Goal: Book appointment/travel/reservation

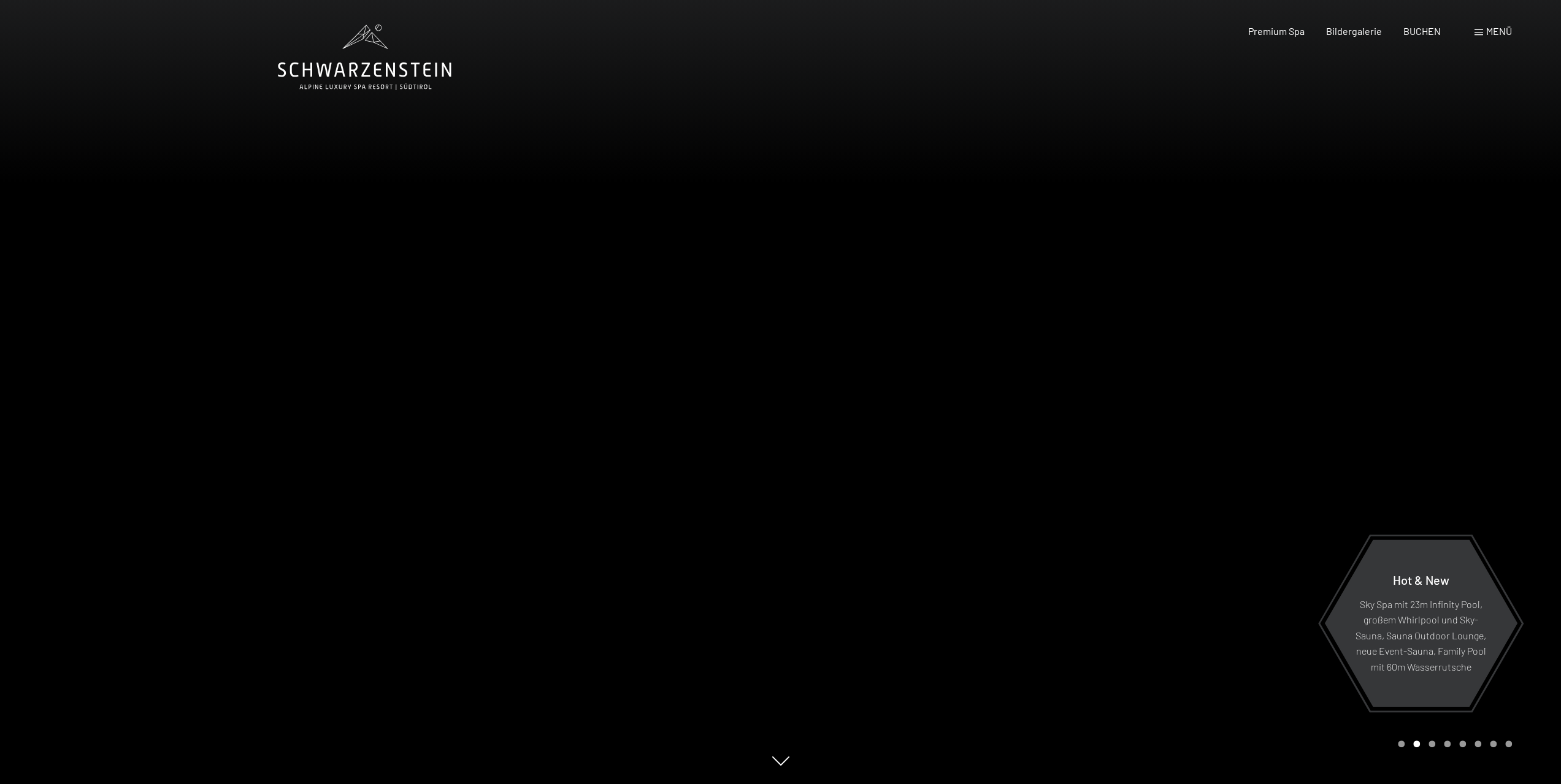
click at [1484, 27] on div "Menü" at bounding box center [1493, 31] width 37 height 13
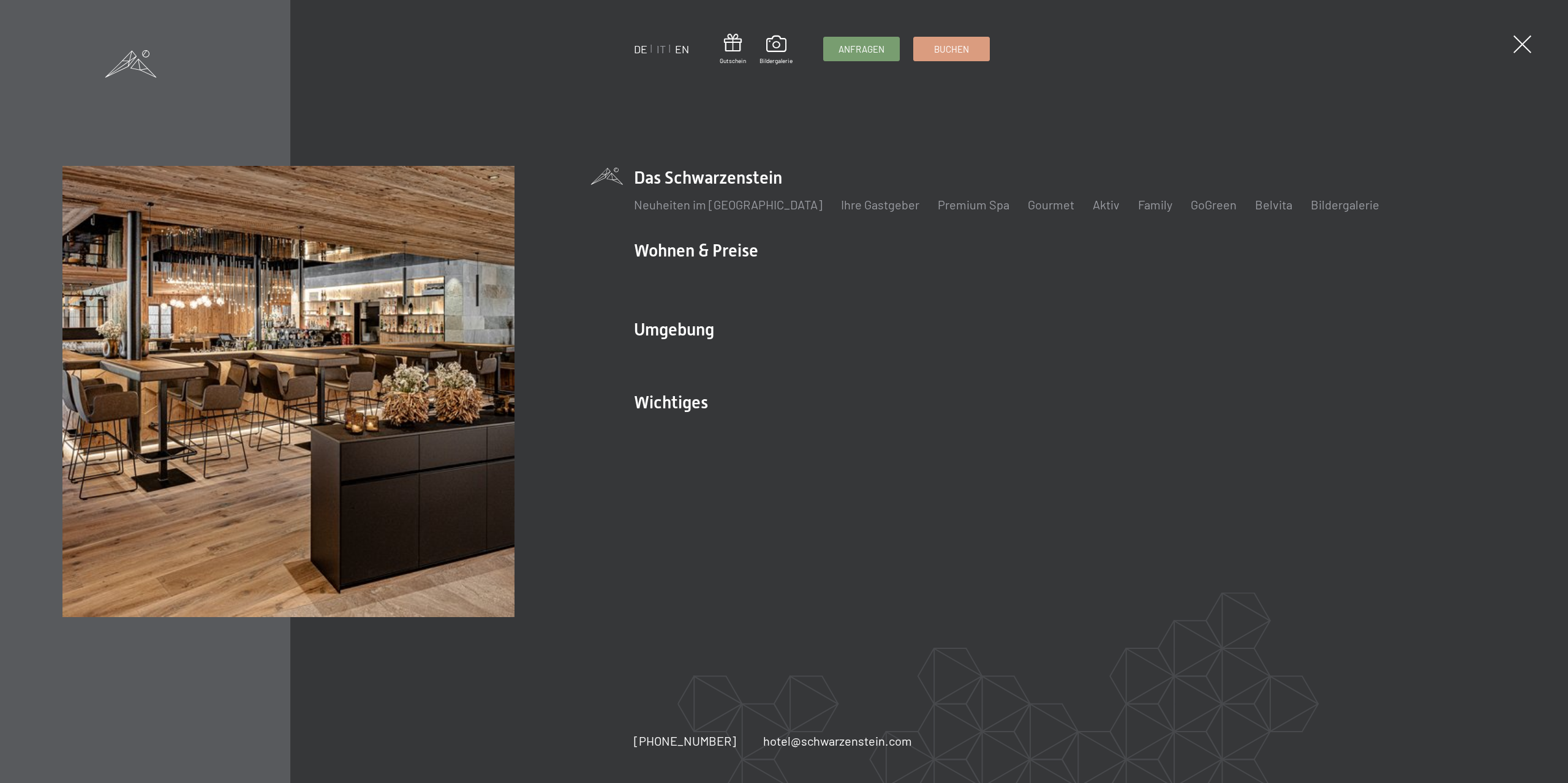
click at [676, 46] on link "EN" at bounding box center [682, 49] width 14 height 13
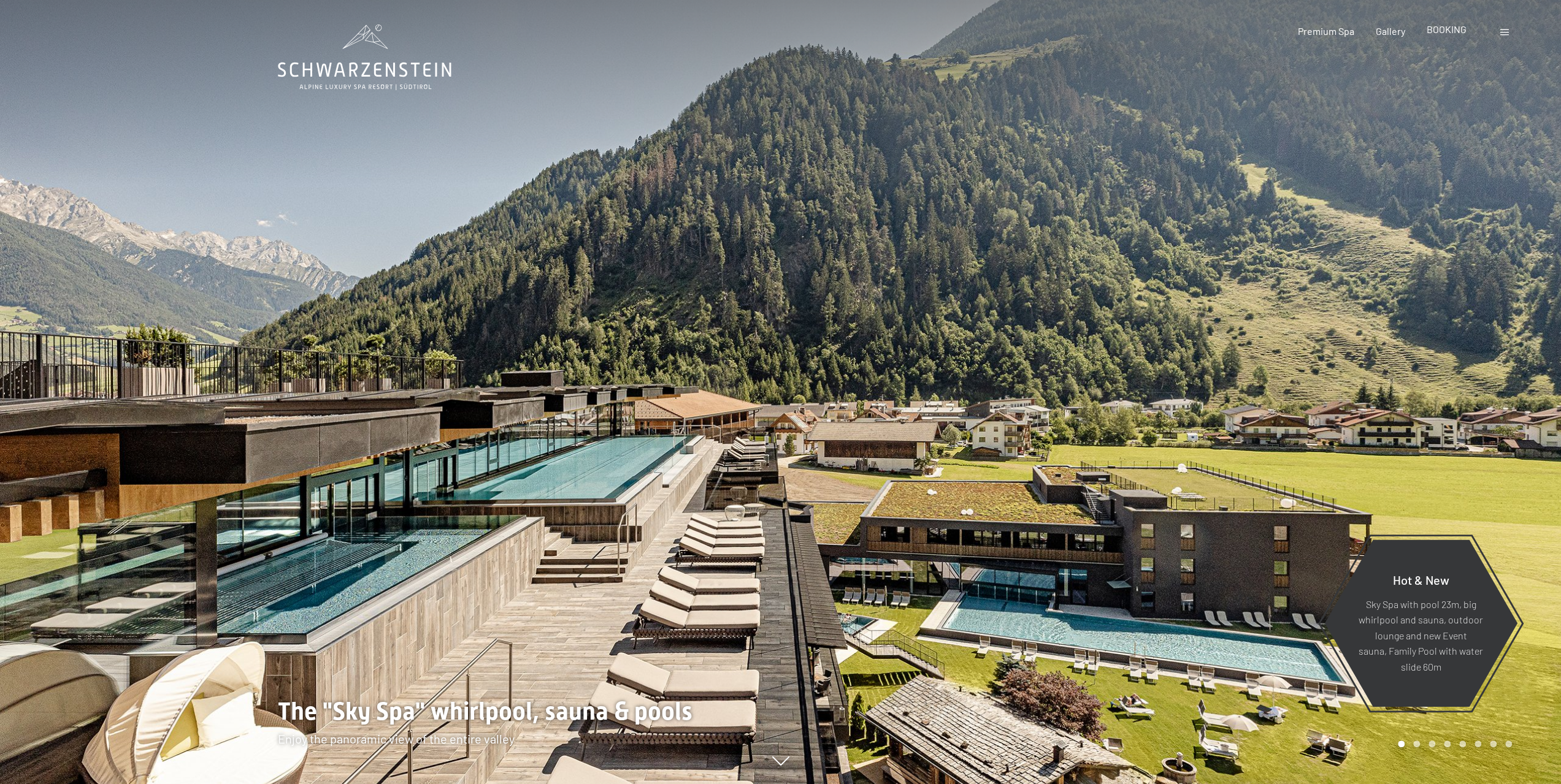
click at [1465, 31] on span "BOOKING" at bounding box center [1446, 28] width 40 height 12
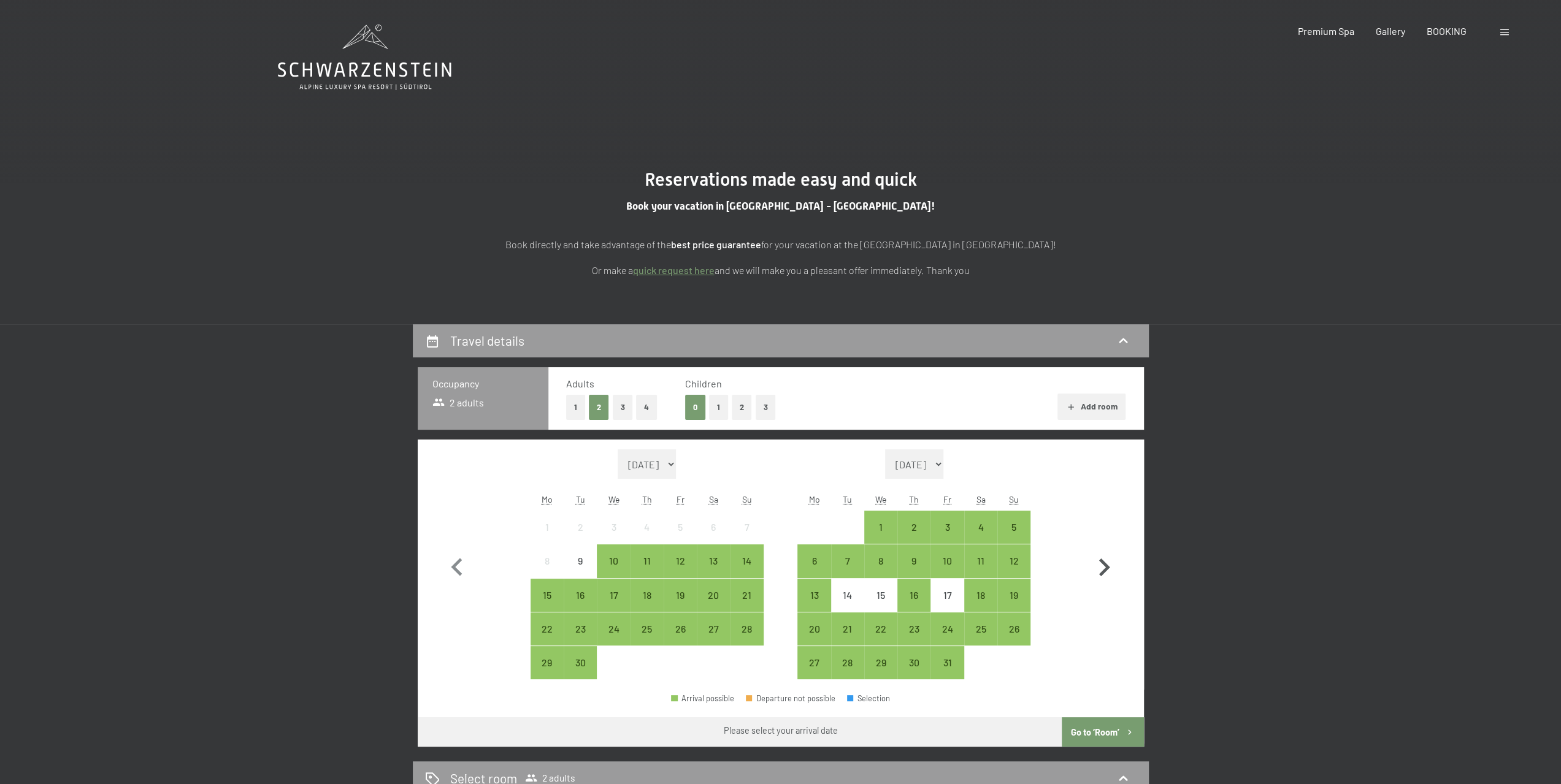
click at [1106, 564] on icon "button" at bounding box center [1105, 567] width 11 height 17
select select "[DATE]"
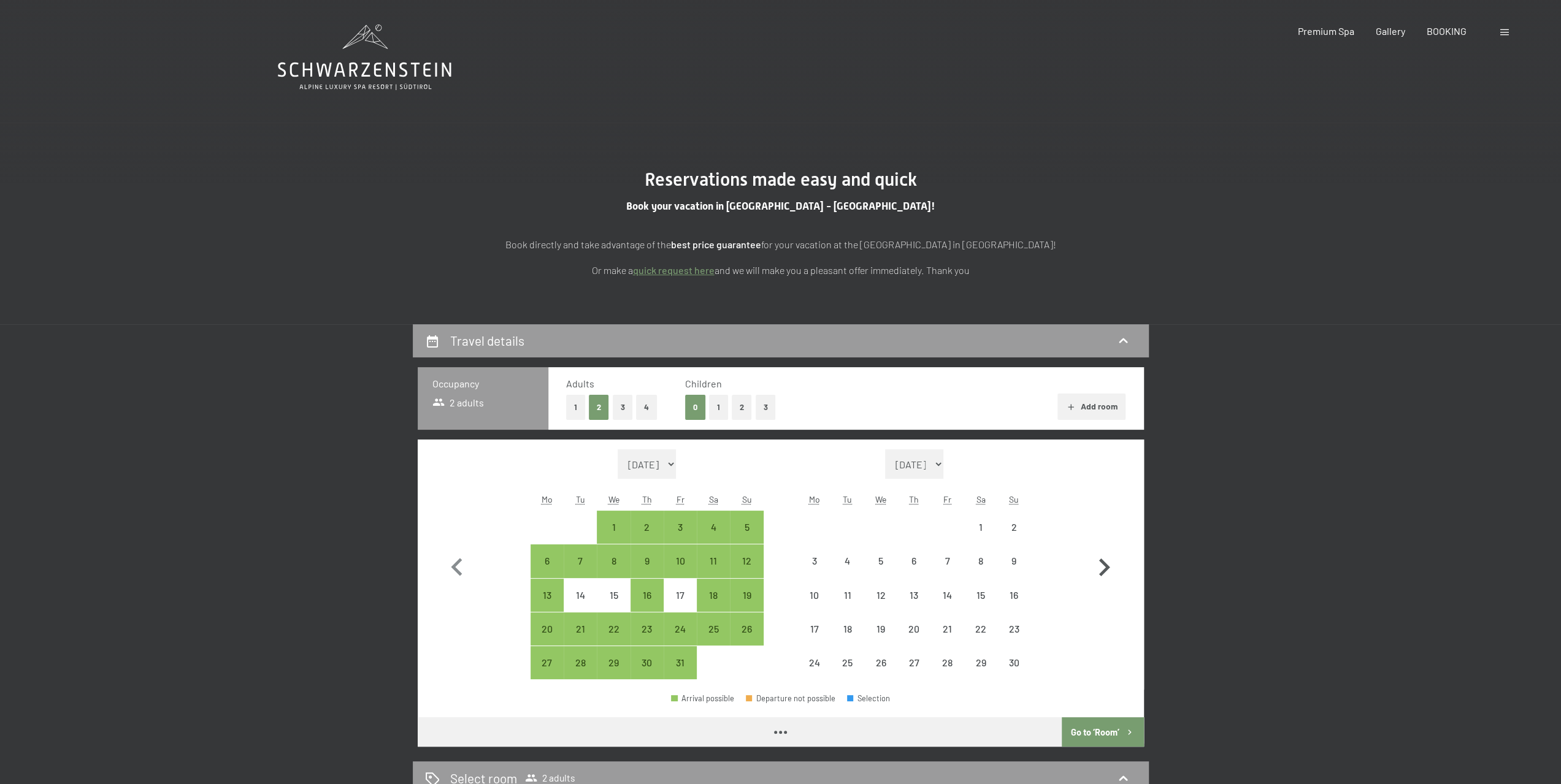
click at [1106, 564] on icon "button" at bounding box center [1105, 567] width 11 height 17
select select "2025-11-01"
select select "2025-12-01"
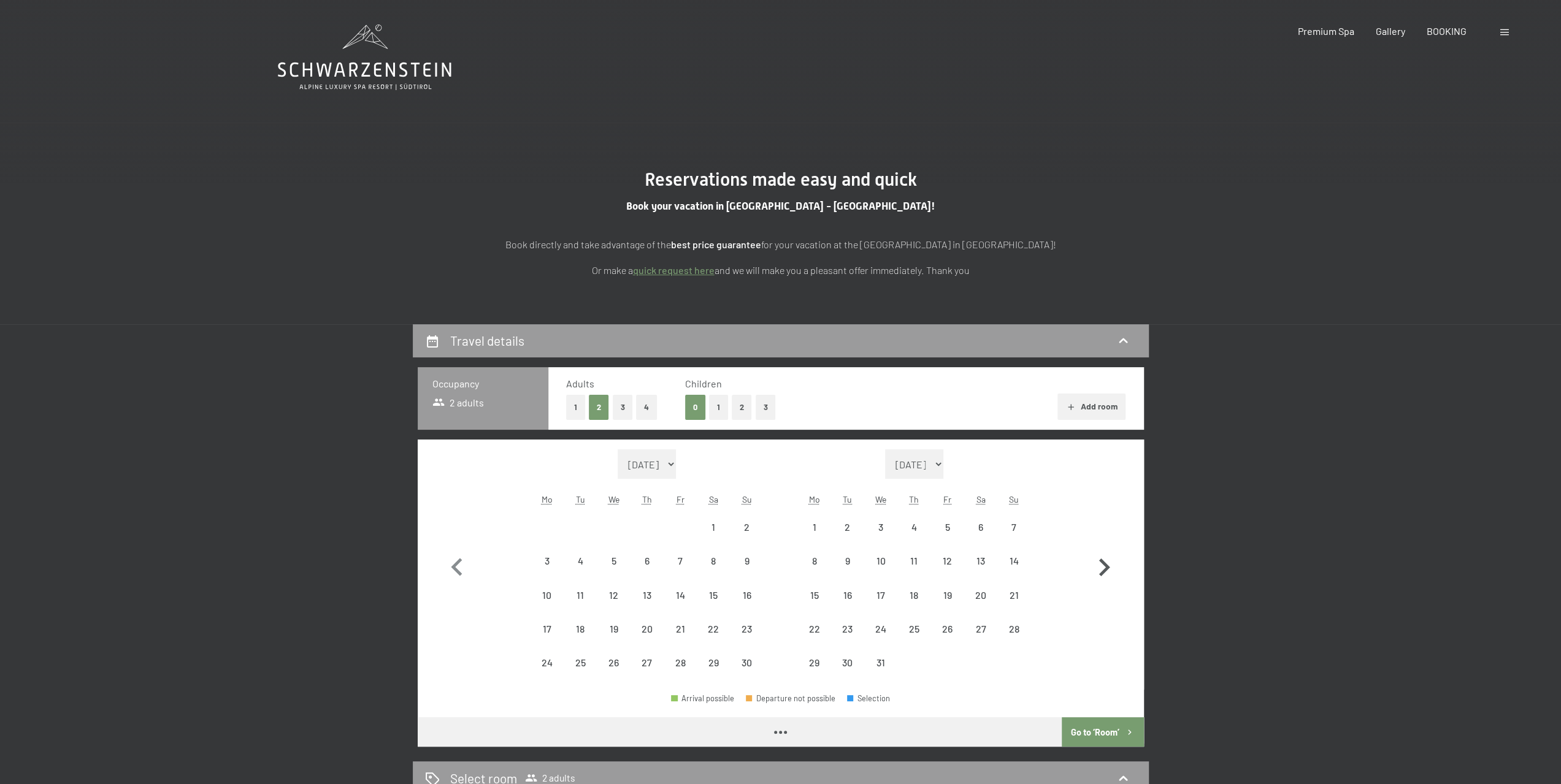
select select "2025-11-01"
select select "2025-12-01"
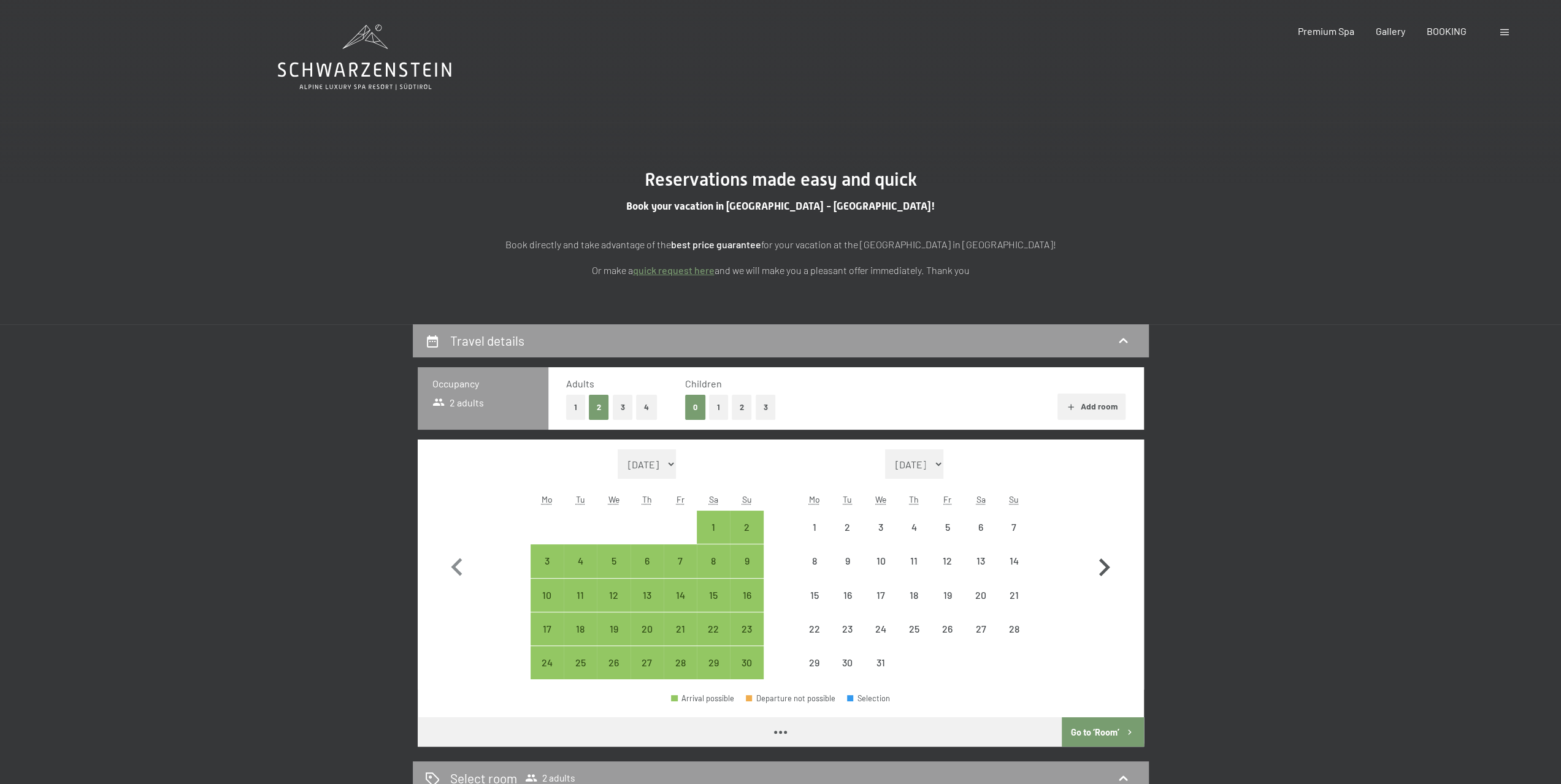
select select "2025-11-01"
select select "2025-12-01"
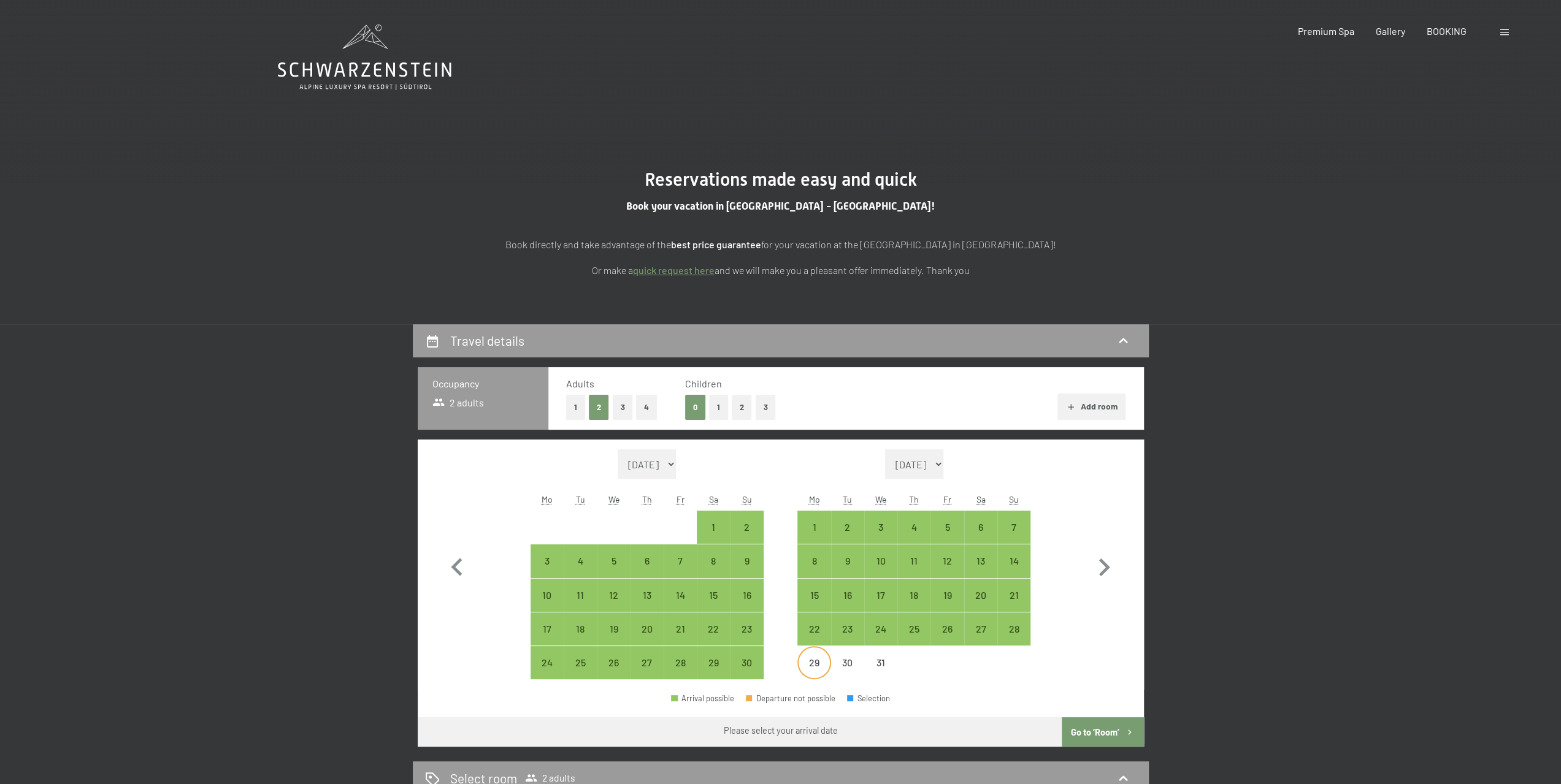
click at [814, 659] on div "29" at bounding box center [814, 673] width 31 height 31
select select "2025-11-01"
select select "2025-12-01"
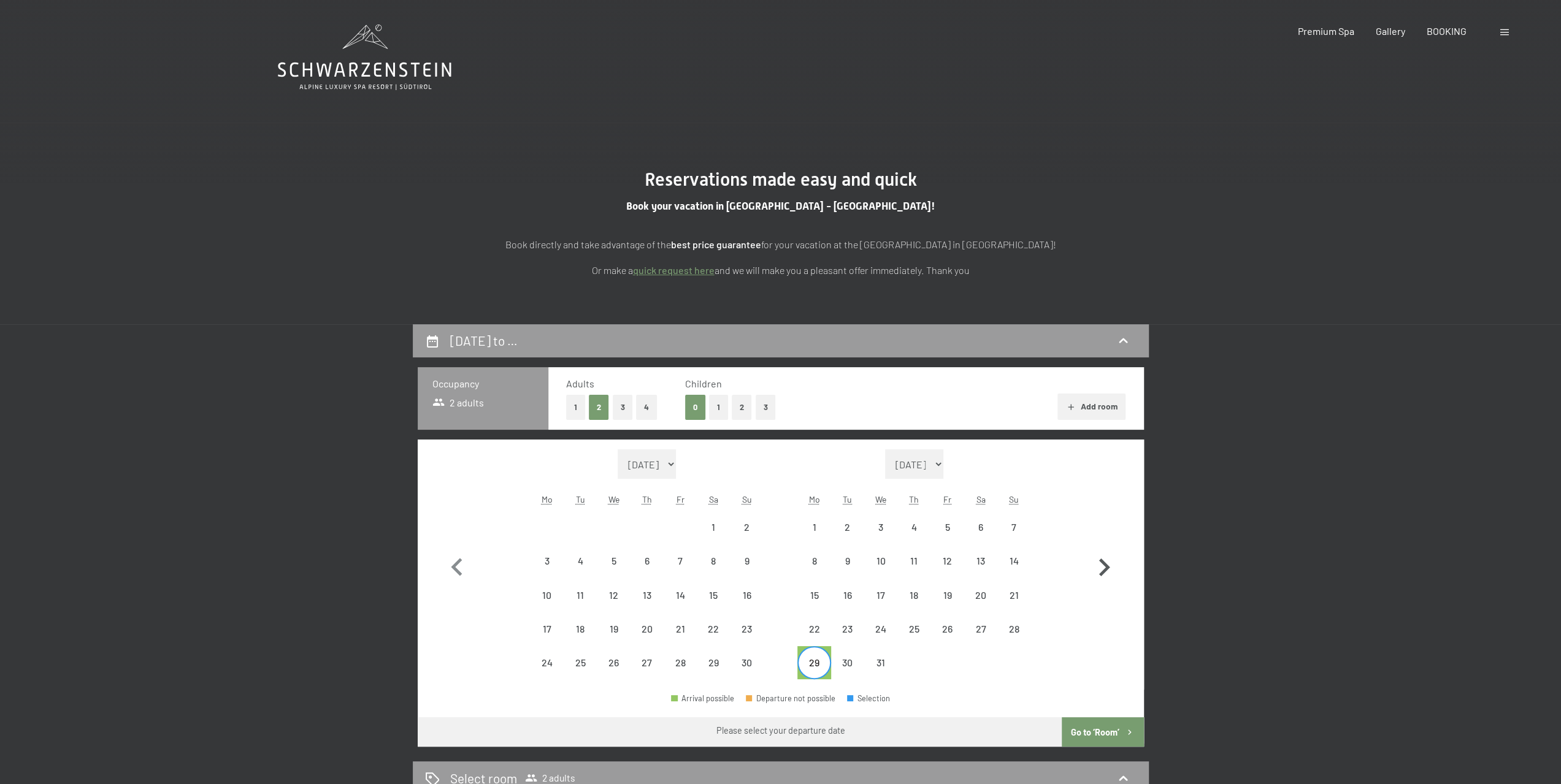
click at [1109, 564] on icon "button" at bounding box center [1104, 567] width 36 height 36
select select "2025-12-01"
select select "2026-01-01"
select select "2025-12-01"
select select "2026-01-01"
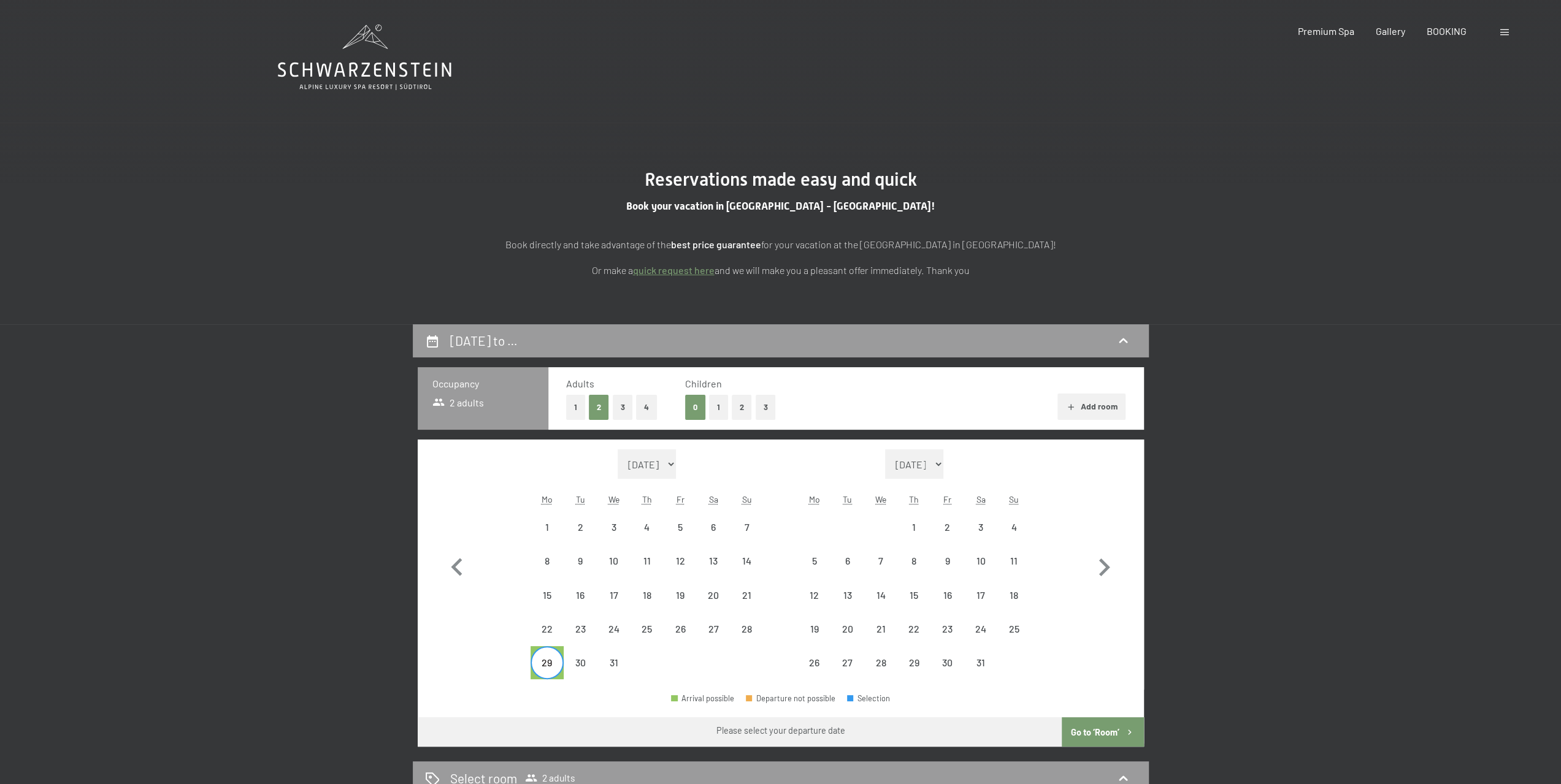
click at [965, 530] on div "3" at bounding box center [981, 527] width 33 height 33
select select "2025-12-01"
select select "2026-01-01"
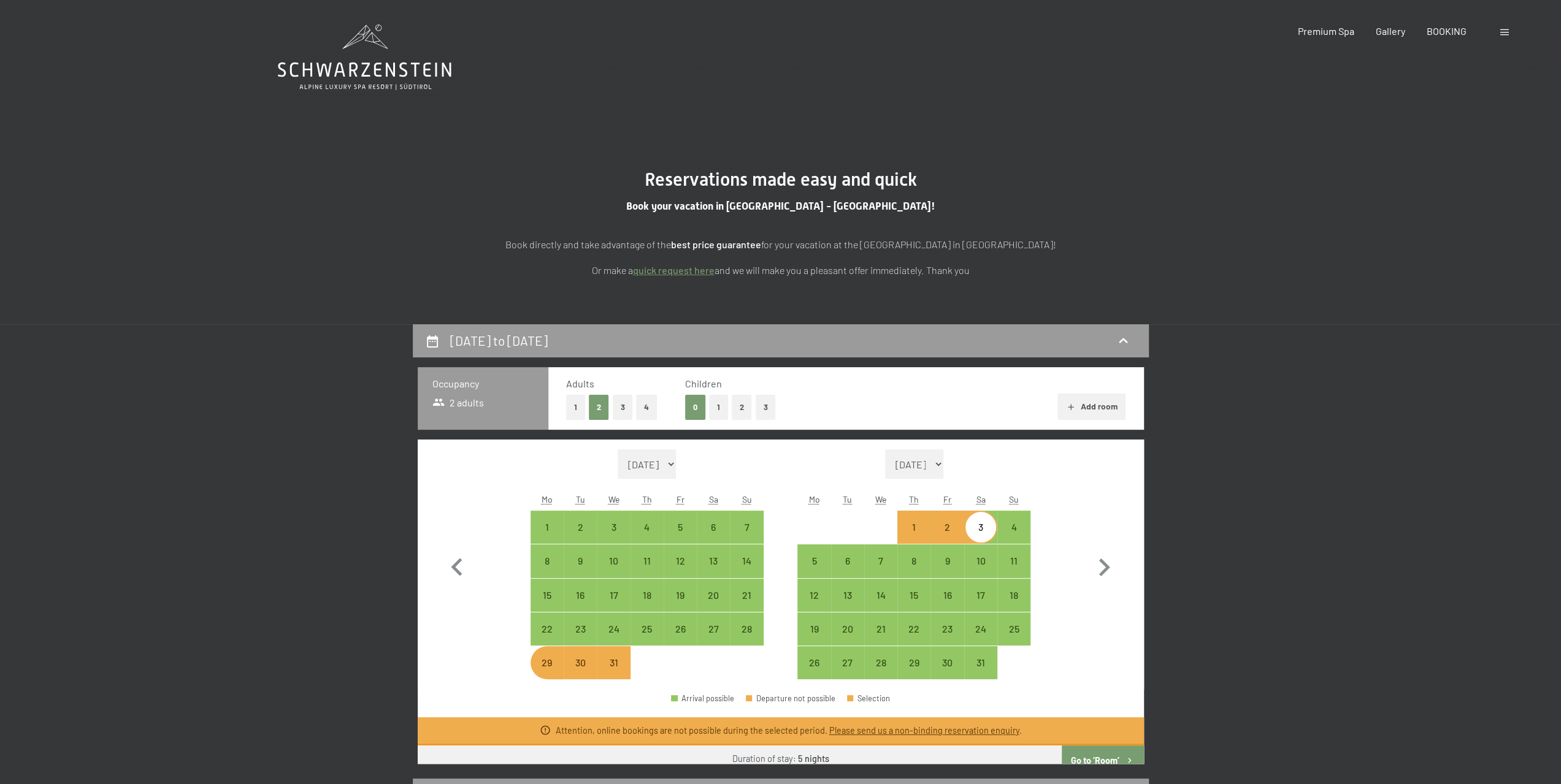
click at [955, 529] on div "2" at bounding box center [947, 537] width 31 height 31
select select "2025-12-01"
select select "2026-01-01"
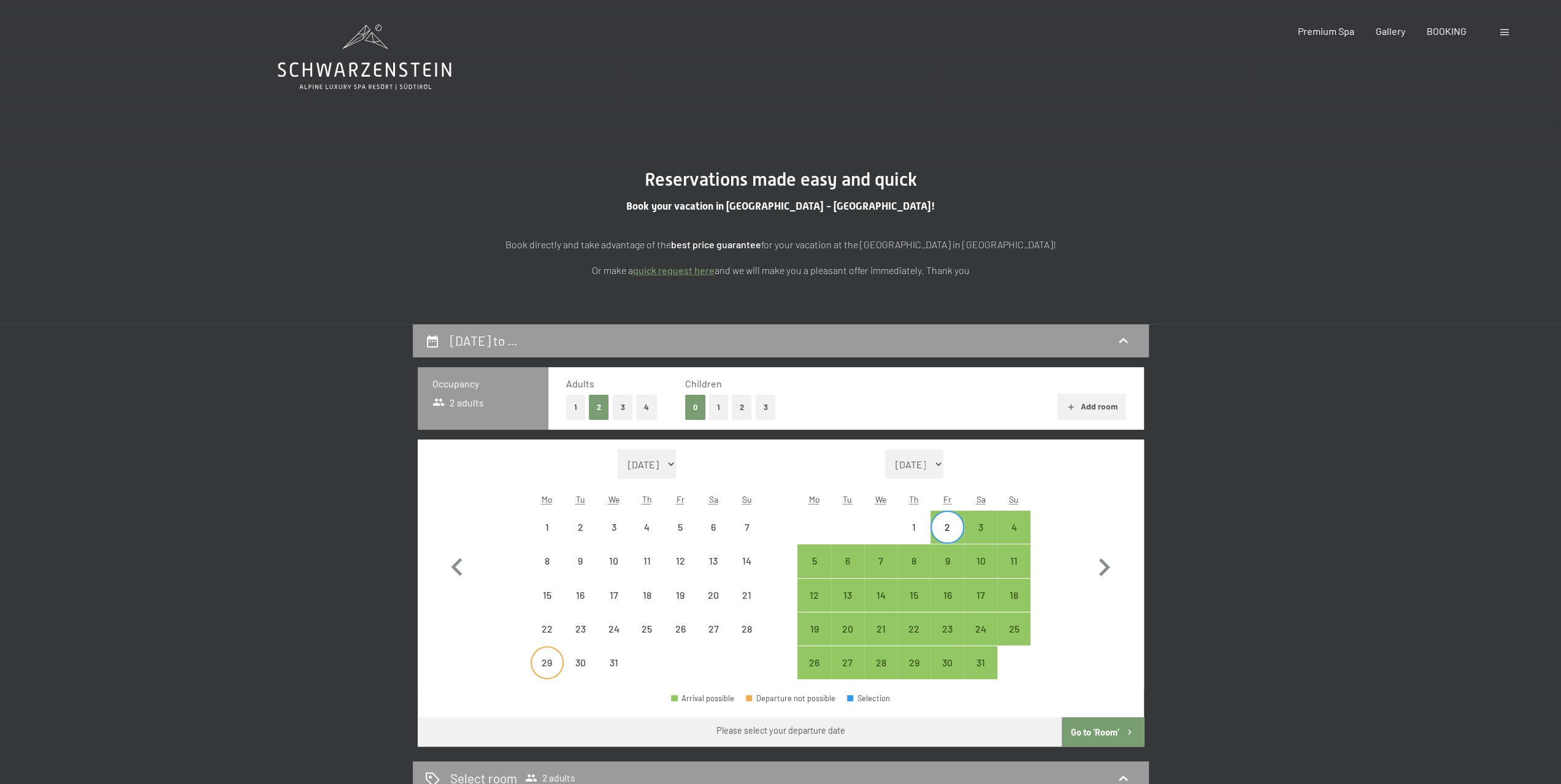
click at [535, 667] on div "29" at bounding box center [547, 673] width 31 height 31
select select "2025-12-01"
select select "2026-01-01"
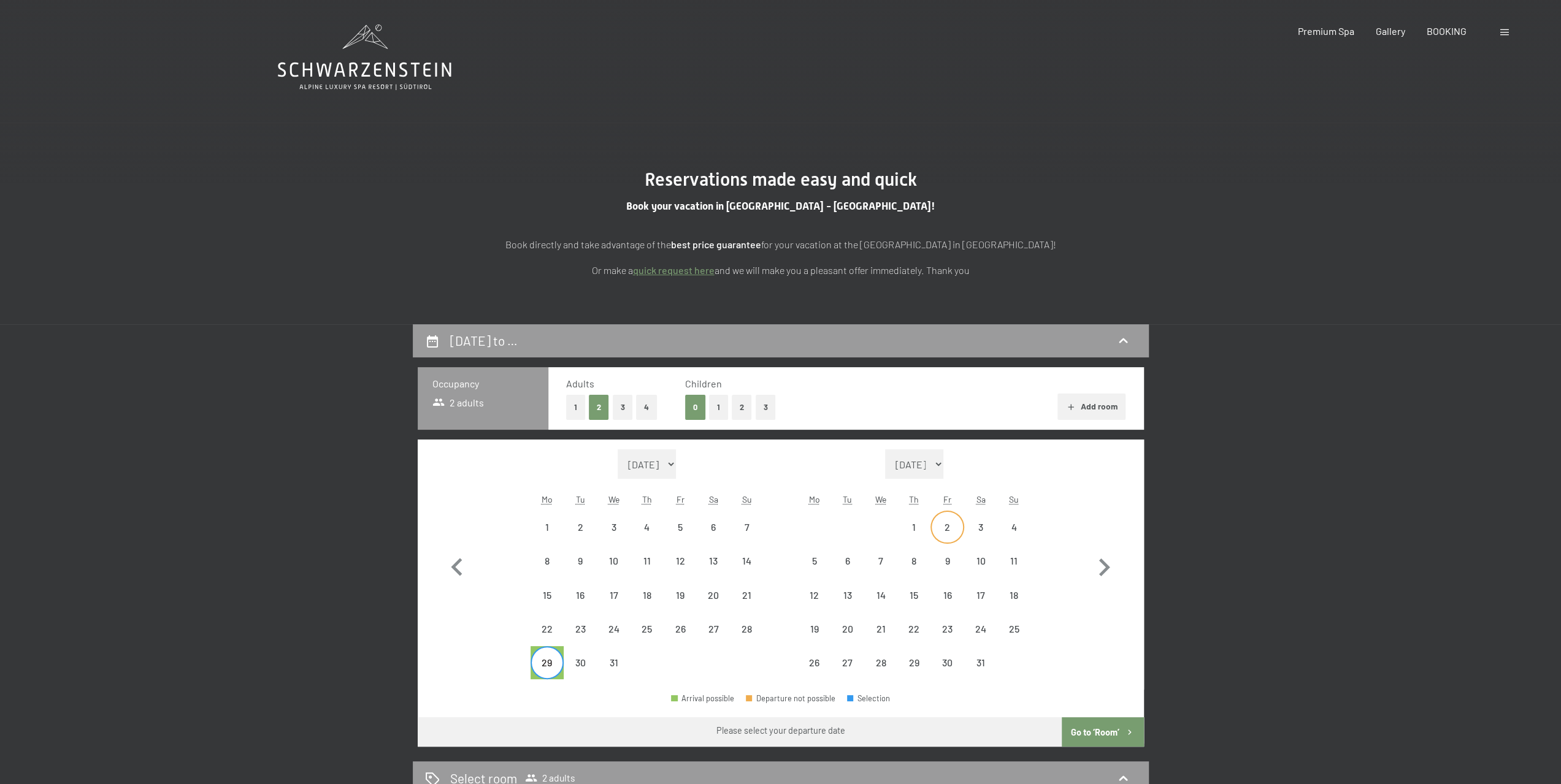
click at [947, 526] on div "2" at bounding box center [947, 537] width 31 height 31
select select "2025-12-01"
select select "2026-01-01"
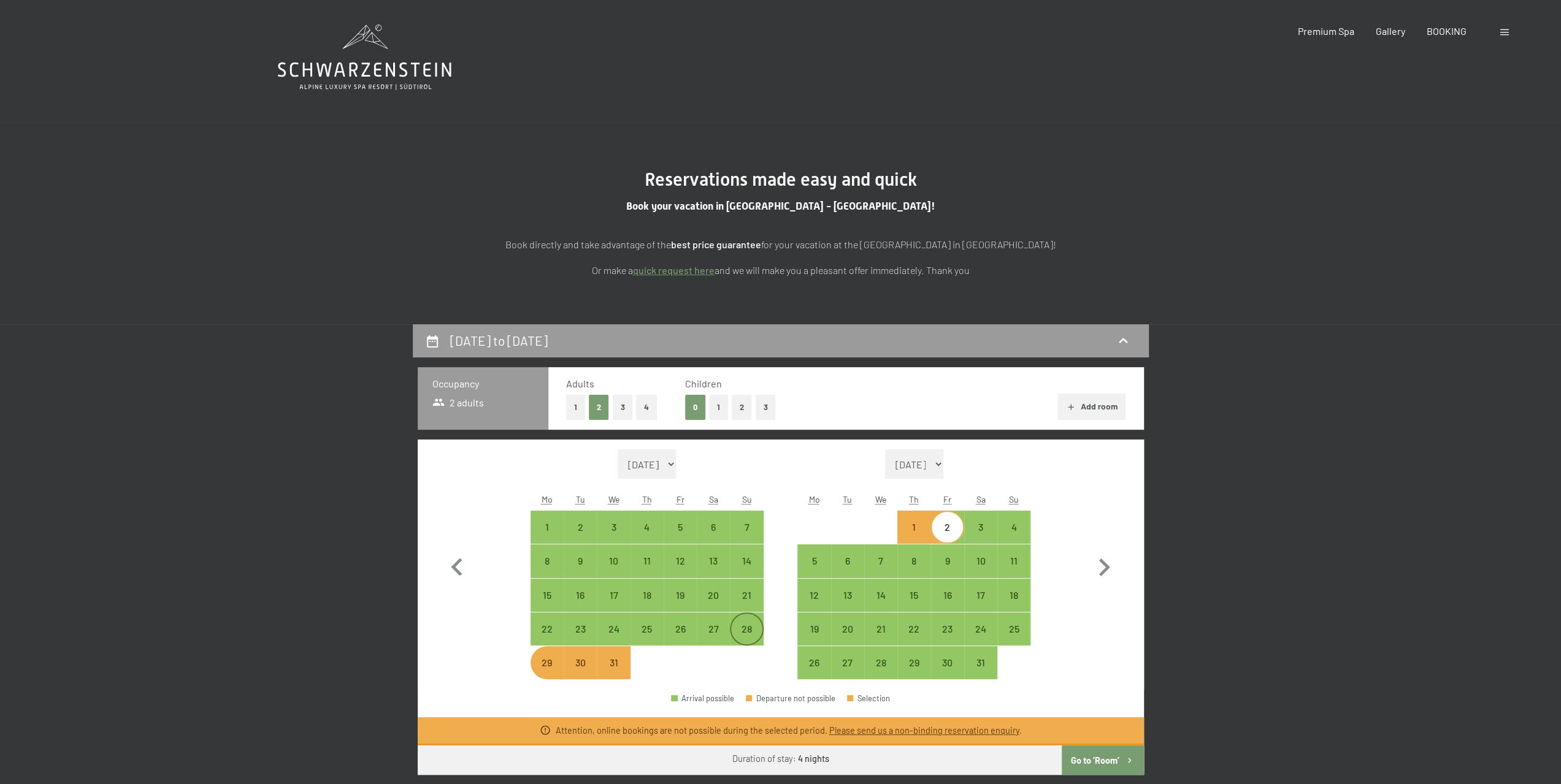
click at [743, 624] on div "28" at bounding box center [746, 639] width 31 height 31
select select "2025-12-01"
select select "2026-01-01"
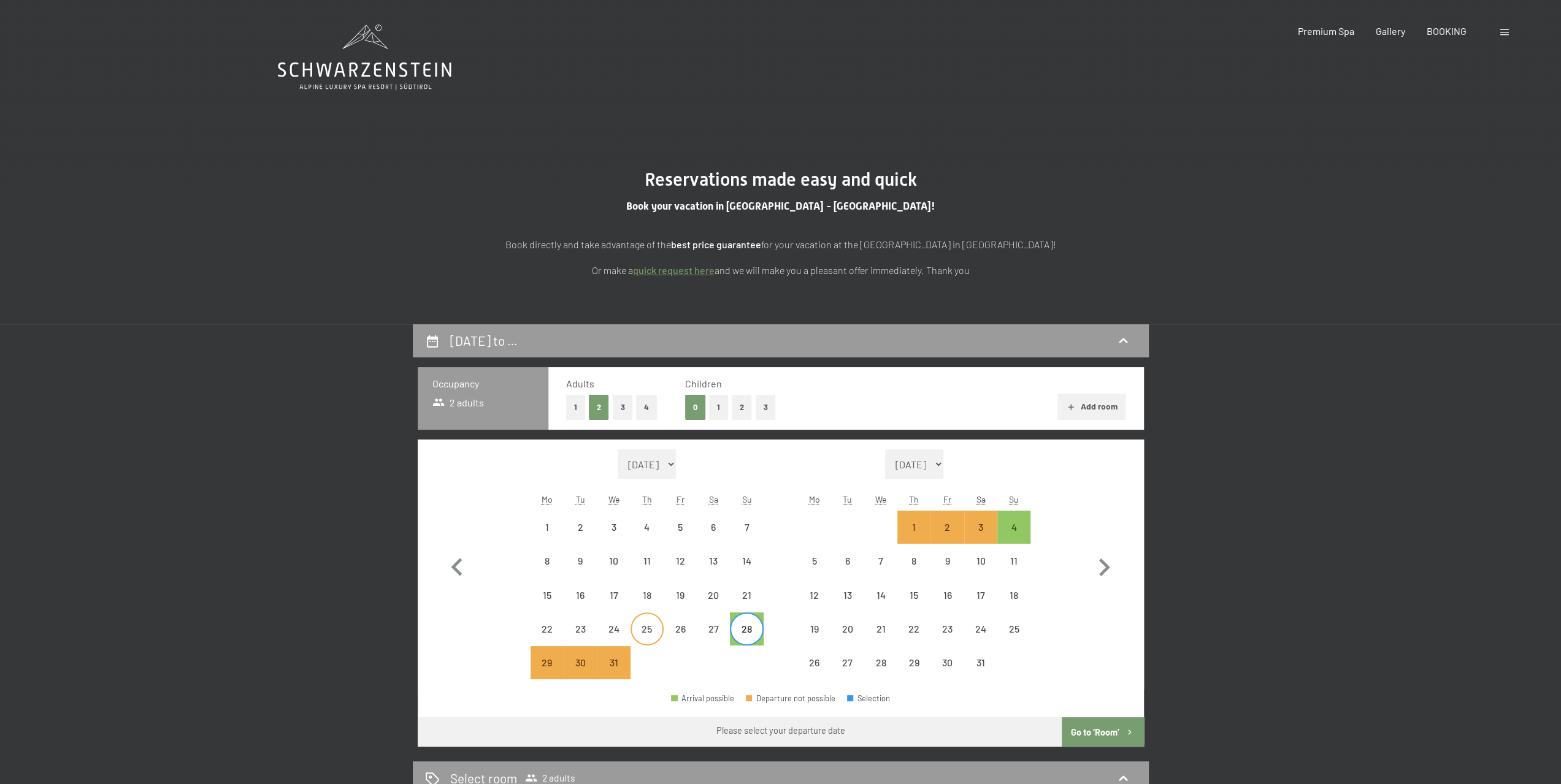
click at [639, 624] on div "25" at bounding box center [647, 639] width 31 height 31
select select "2025-12-01"
select select "2026-01-01"
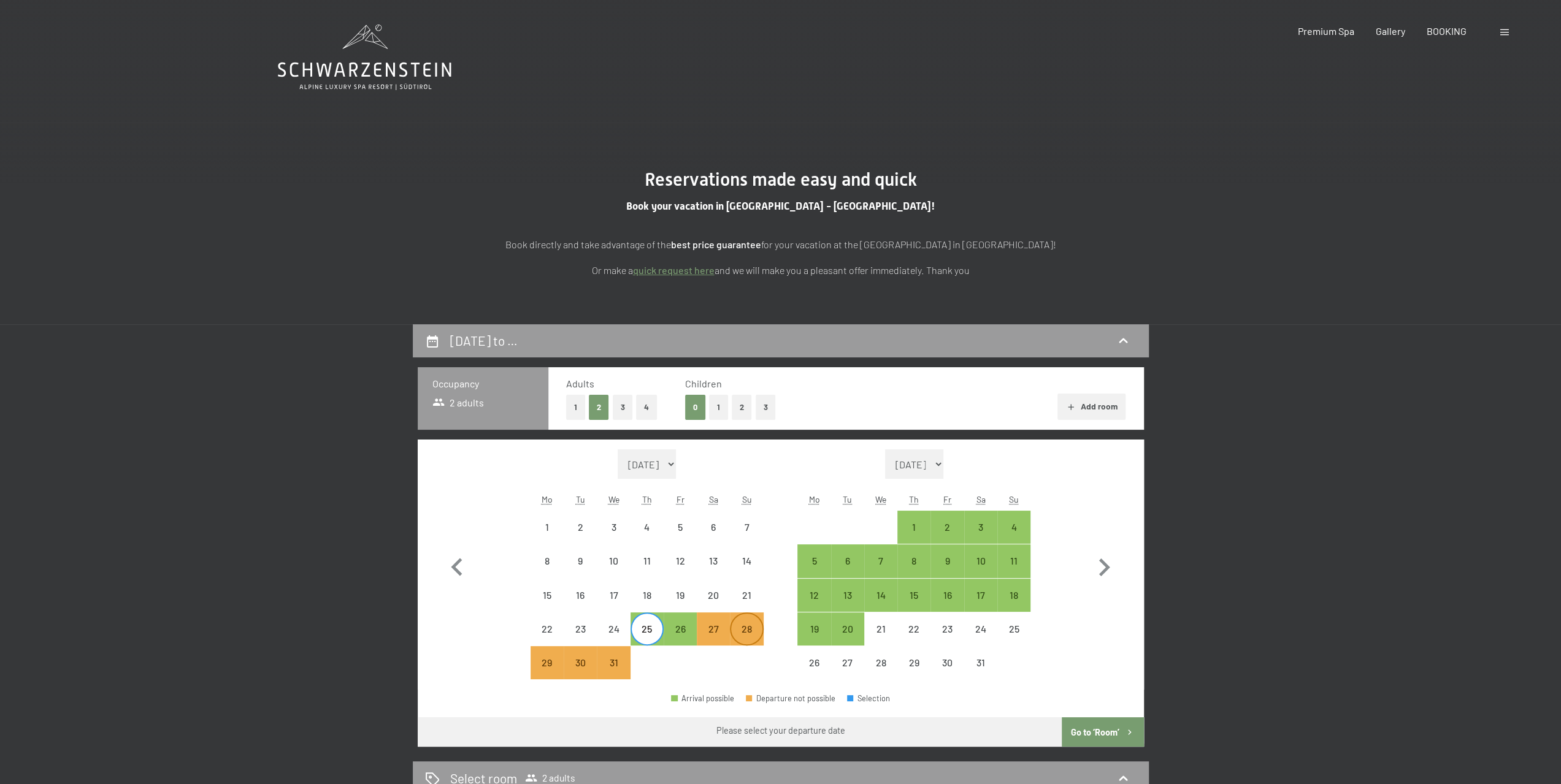
click at [744, 616] on div "28" at bounding box center [746, 629] width 31 height 31
select select "2025-12-01"
select select "2026-01-01"
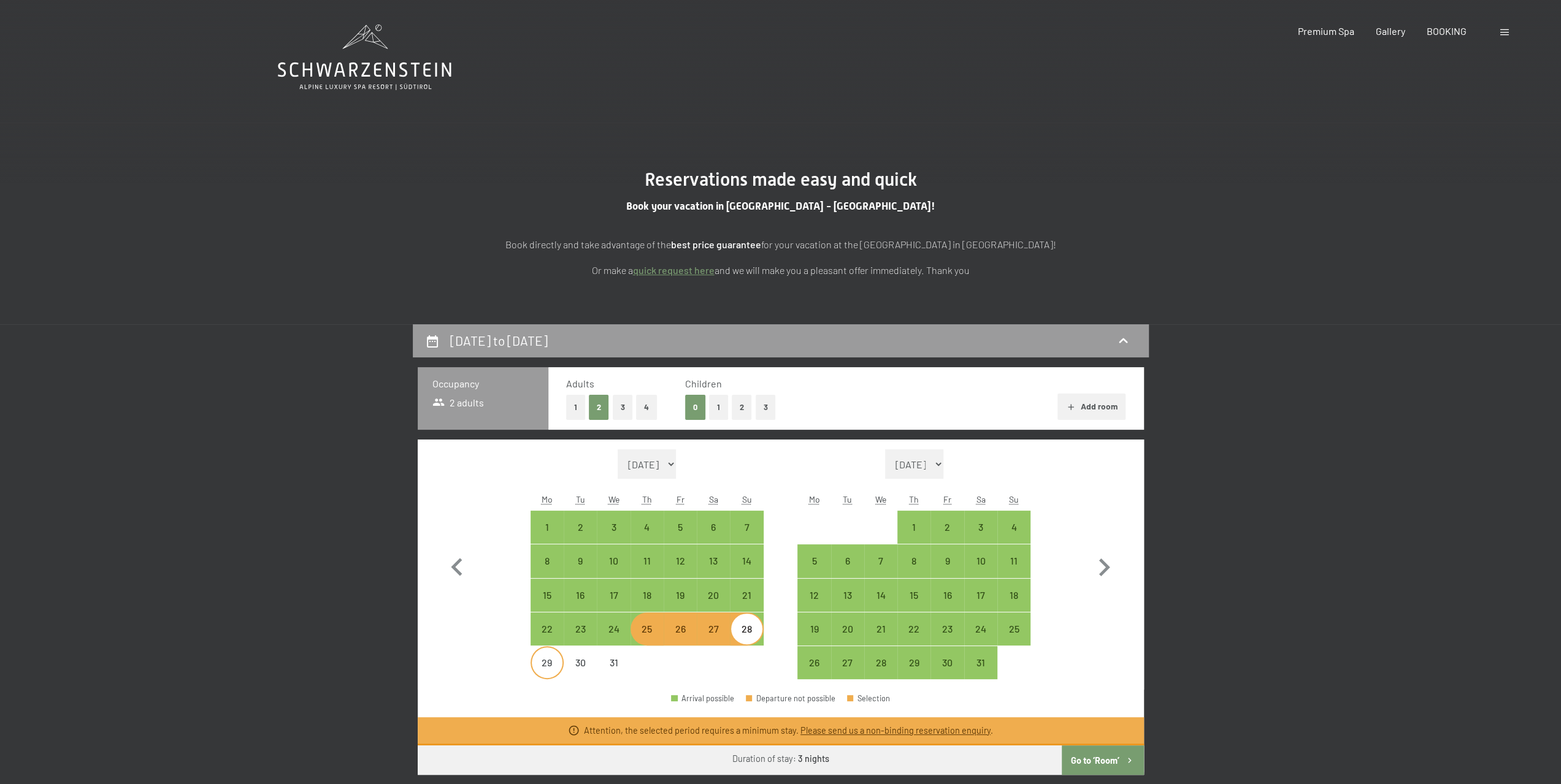
click at [554, 661] on div "29" at bounding box center [547, 673] width 31 height 31
select select "2025-12-01"
select select "2026-01-01"
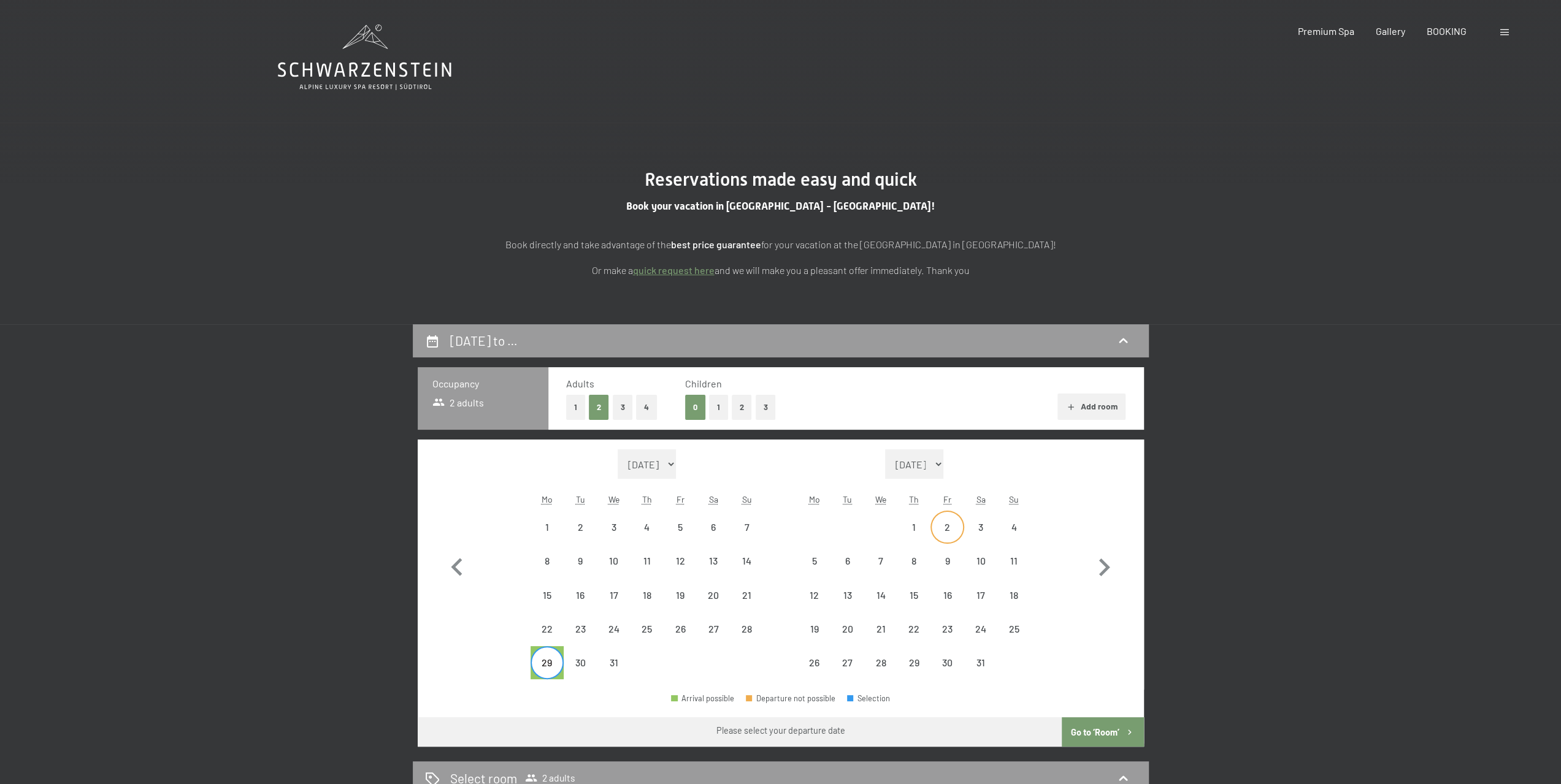
click at [958, 530] on div "2" at bounding box center [947, 537] width 31 height 31
select select "2025-12-01"
select select "2026-01-01"
